Goal: Use online tool/utility

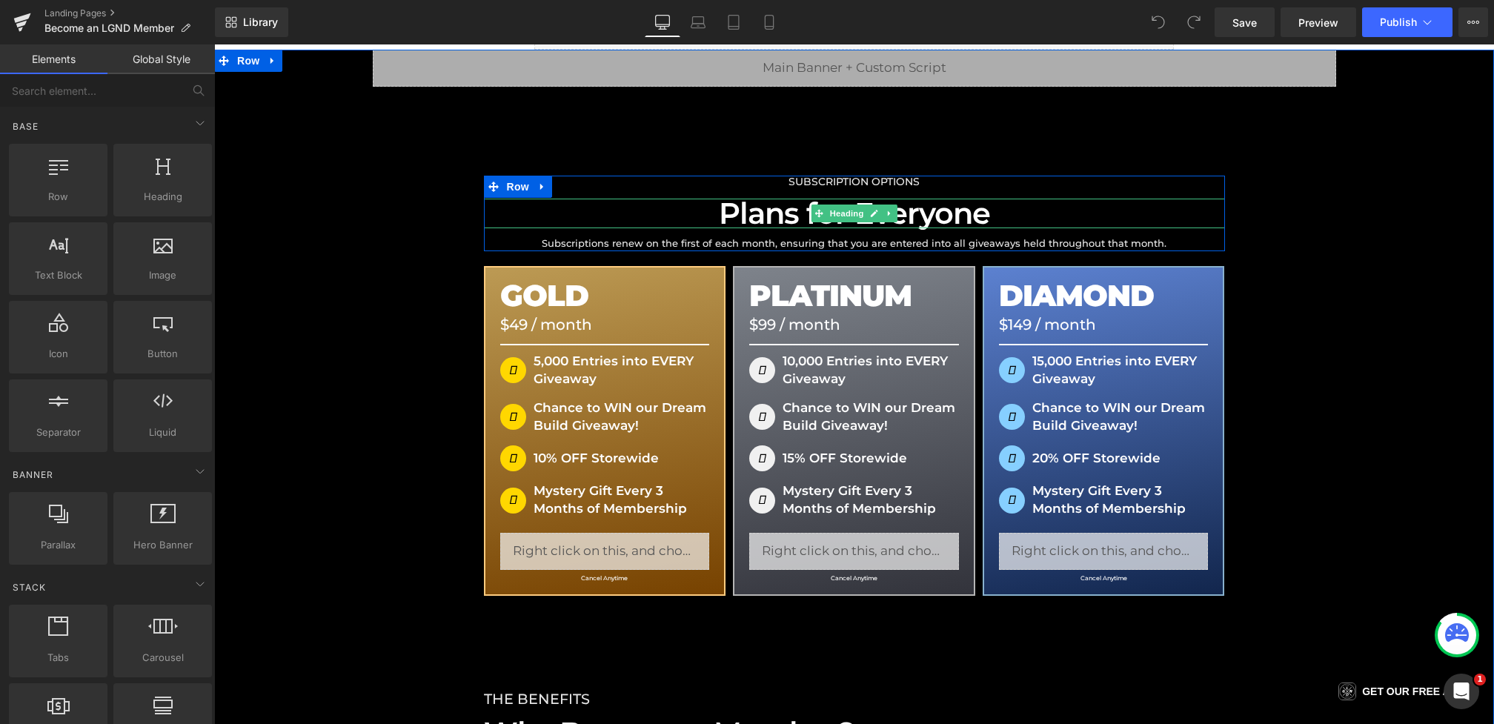
scroll to position [181, 0]
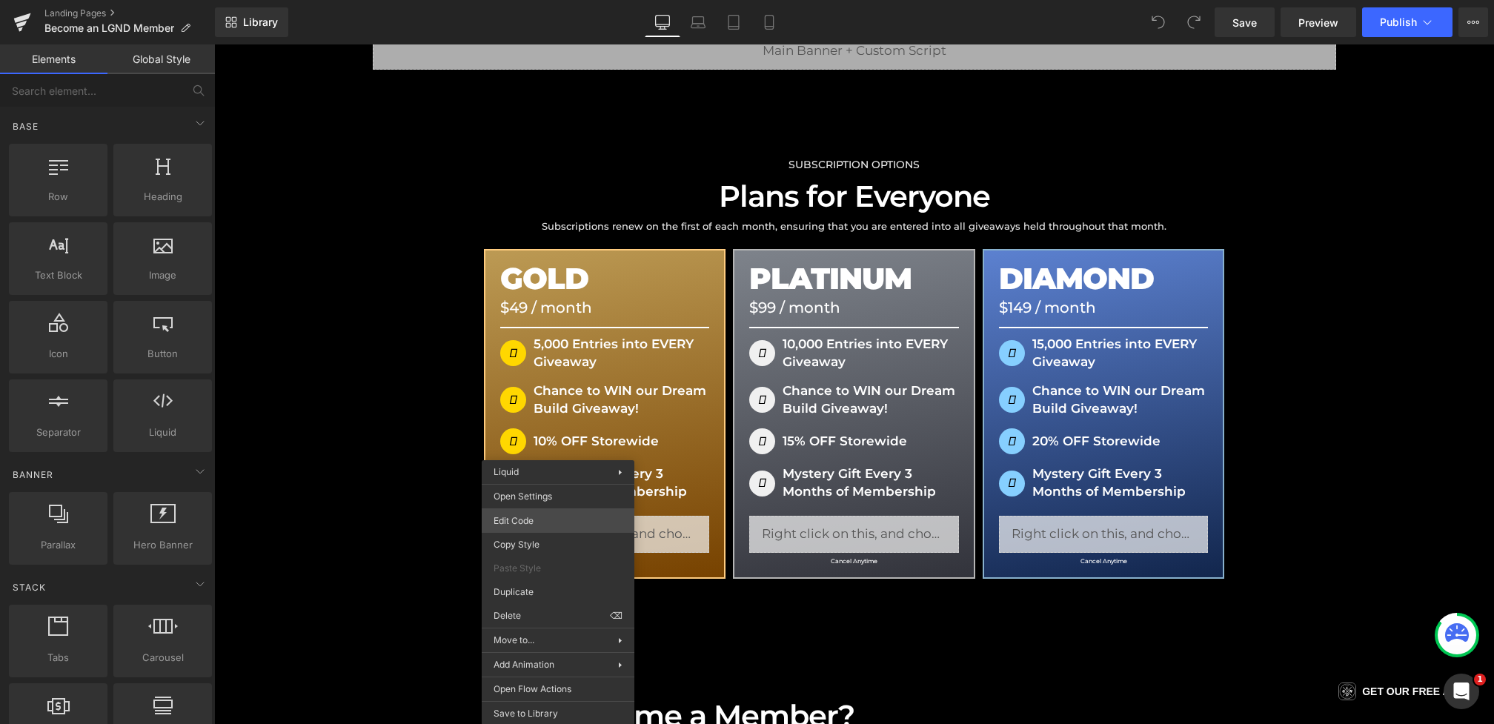
click at [530, 0] on div "You are previewing how the will restyle your page. You can not edit Elements in…" at bounding box center [747, 0] width 1494 height 0
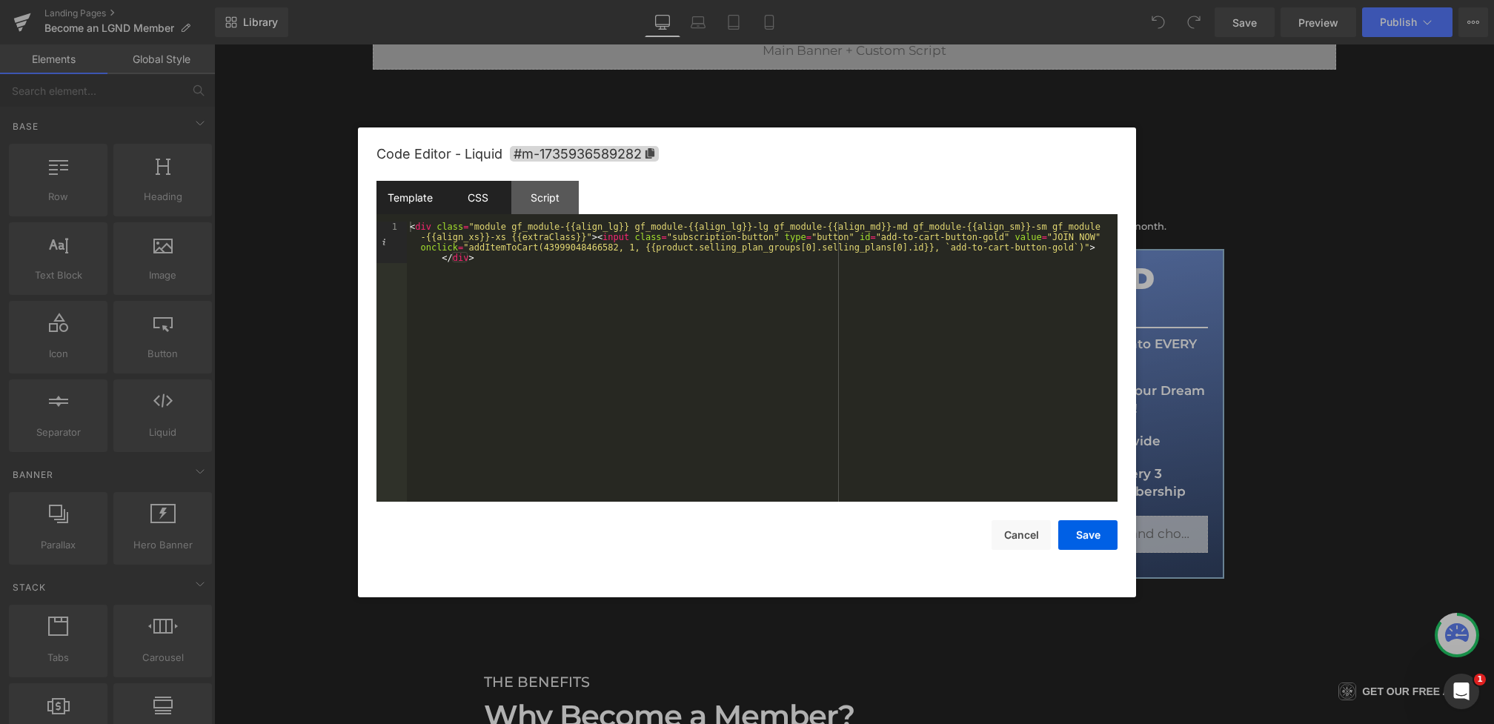
click at [480, 194] on div "CSS" at bounding box center [477, 197] width 67 height 33
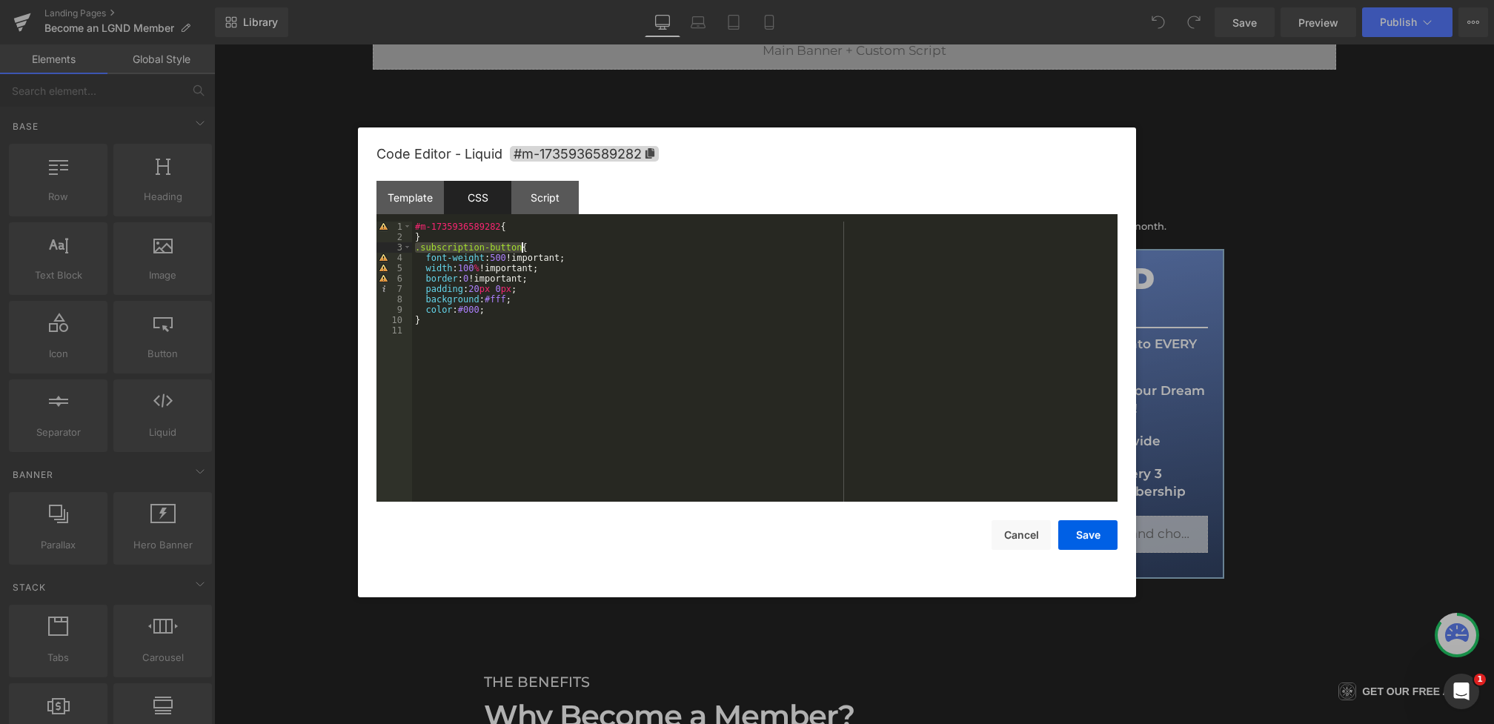
drag, startPoint x: 415, startPoint y: 249, endPoint x: 522, endPoint y: 250, distance: 107.4
click at [522, 250] on div "#m-1735936589282 { } .subscription-button { font-weight : 500 !important; width…" at bounding box center [764, 372] width 705 height 301
click at [519, 316] on div "#m-1735936589282 { } .subscription-button { font-weight : 500 !important; width…" at bounding box center [764, 372] width 705 height 301
click at [519, 312] on div "#m-1735936589282 { } .subscription-button { font-weight : 500 !important; width…" at bounding box center [764, 372] width 705 height 301
click at [1080, 524] on button "Save" at bounding box center [1087, 535] width 59 height 30
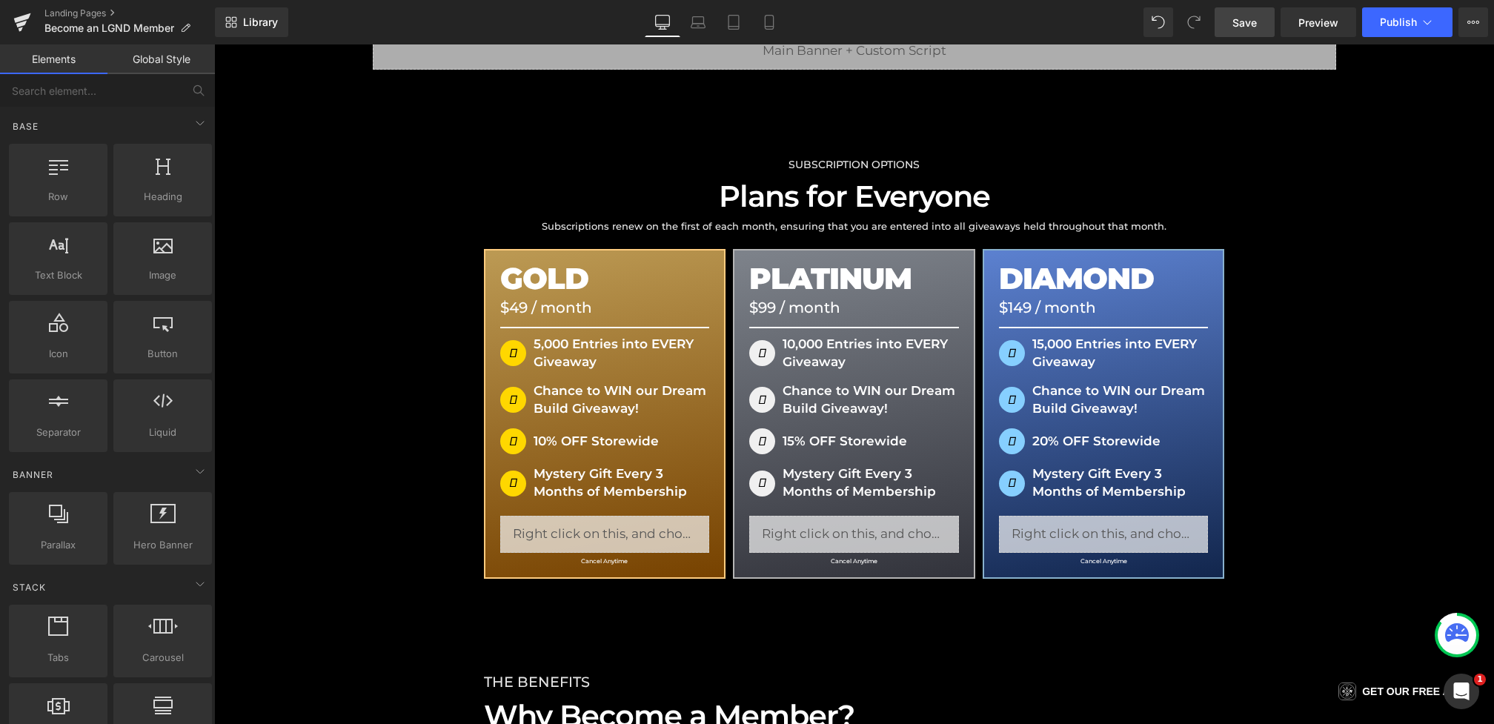
click at [1254, 8] on link "Save" at bounding box center [1244, 22] width 60 height 30
click at [1331, 23] on span "Preview" at bounding box center [1318, 23] width 40 height 16
click at [1414, 32] on button "Publish" at bounding box center [1407, 22] width 90 height 30
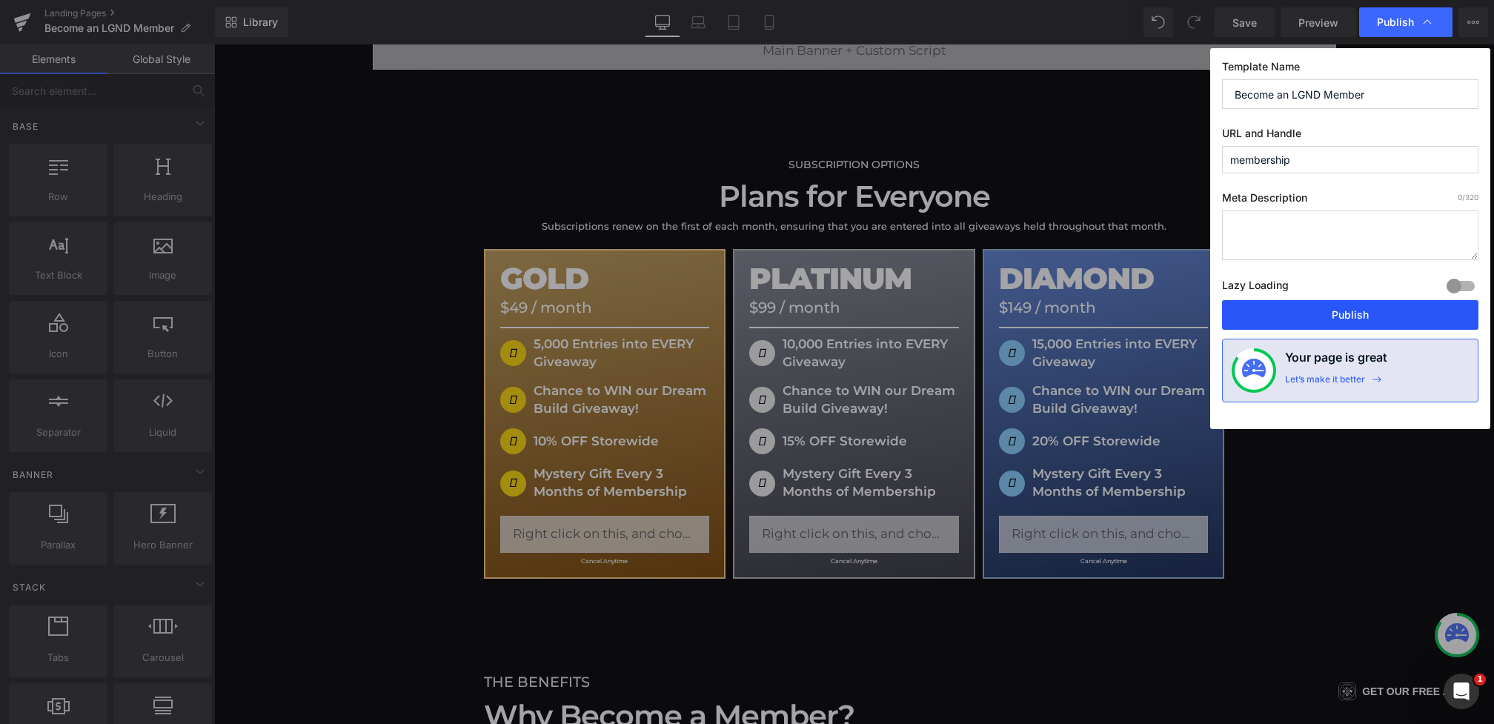
click at [1348, 316] on button "Publish" at bounding box center [1350, 315] width 256 height 30
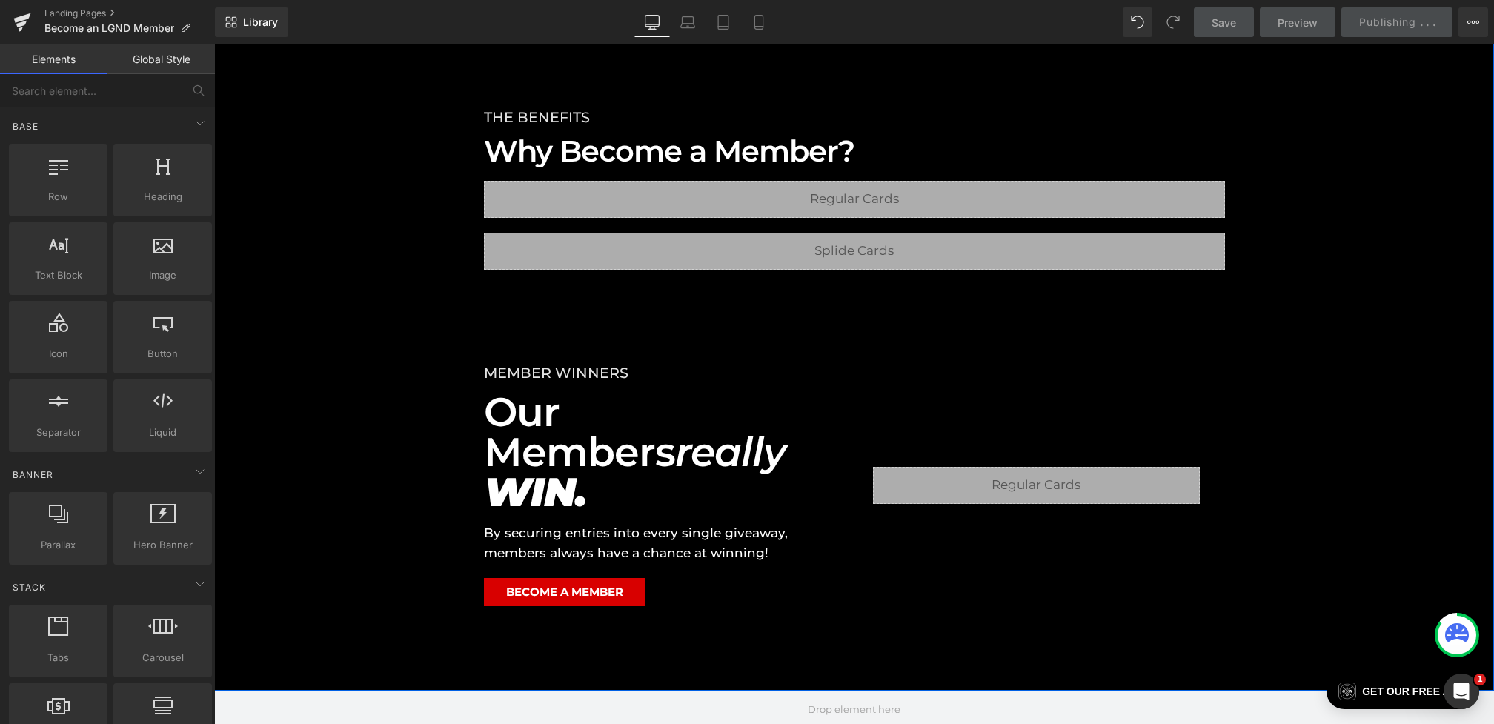
scroll to position [787, 0]
